Goal: Transaction & Acquisition: Purchase product/service

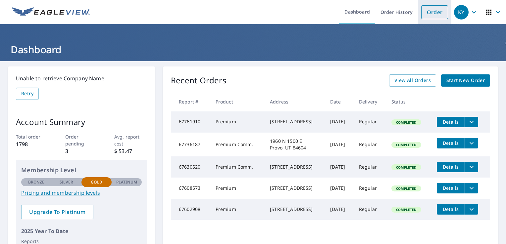
click at [431, 15] on link "Order" at bounding box center [434, 12] width 27 height 14
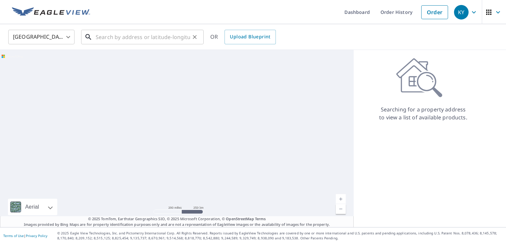
click at [117, 39] on input "text" at bounding box center [143, 37] width 94 height 19
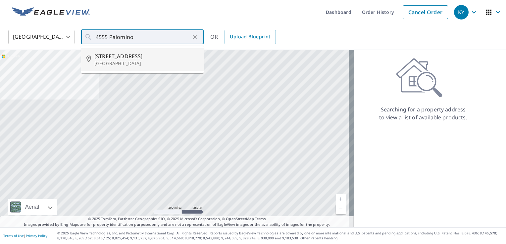
type input "[STREET_ADDRESS][PERSON_NAME]"
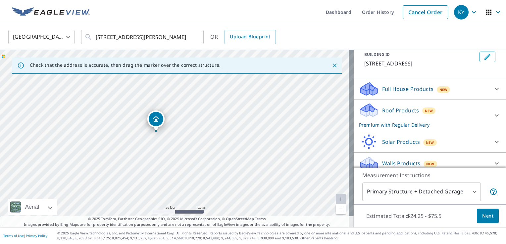
scroll to position [46, 0]
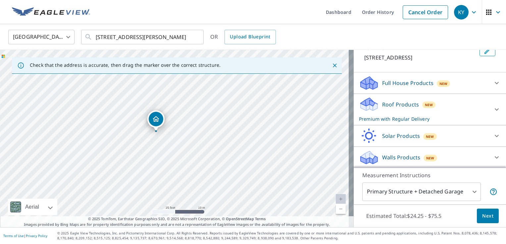
click at [493, 109] on icon at bounding box center [497, 110] width 8 height 8
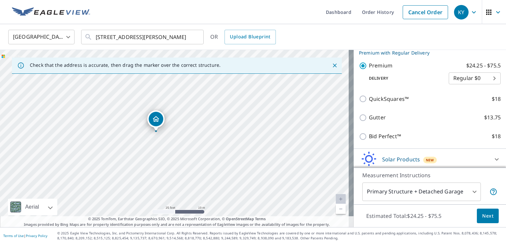
scroll to position [135, 0]
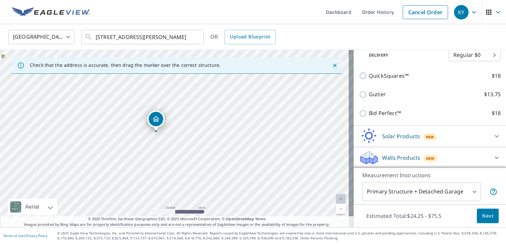
click at [482, 216] on span "Next" at bounding box center [487, 216] width 11 height 8
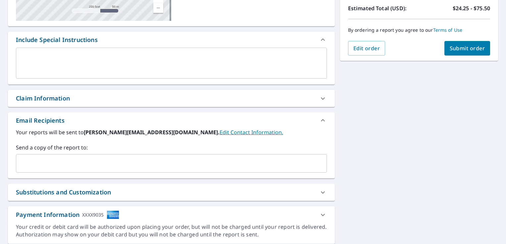
scroll to position [165, 0]
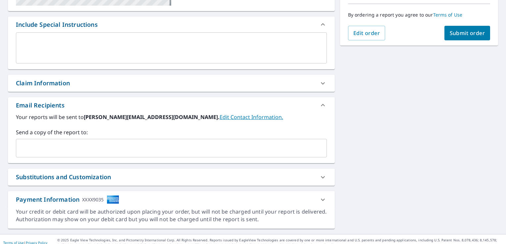
click at [27, 148] on input "text" at bounding box center [166, 148] width 295 height 13
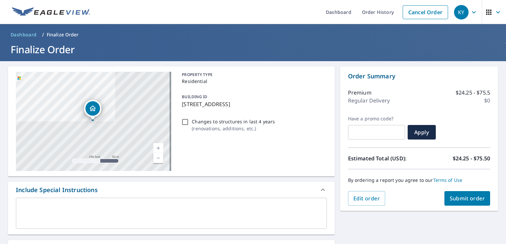
scroll to position [66, 0]
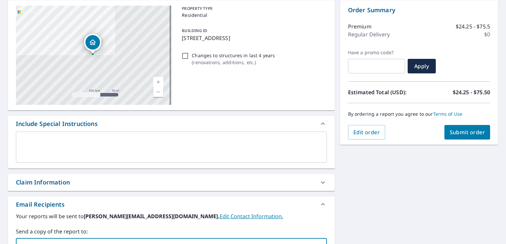
type input "[EMAIL_ADDRESS][DOMAIN_NAME]"
click at [463, 134] on span "Submit order" at bounding box center [466, 132] width 35 height 7
checkbox input "true"
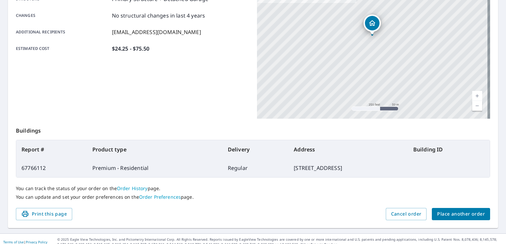
scroll to position [145, 0]
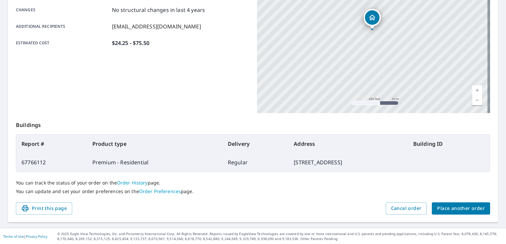
click at [449, 212] on span "Place another order" at bounding box center [461, 209] width 48 height 8
